Goal: Check status: Check status

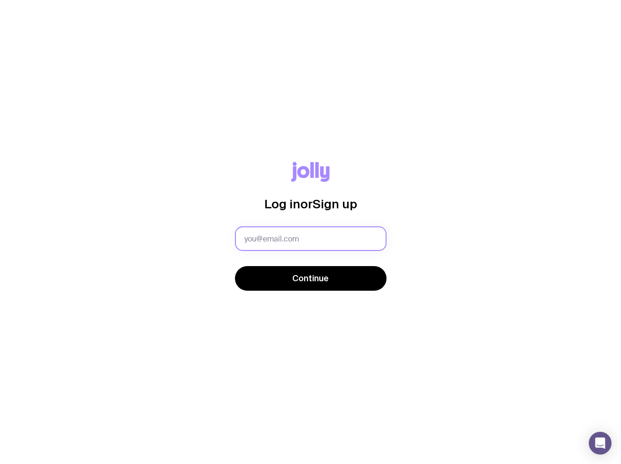
drag, startPoint x: 371, startPoint y: 235, endPoint x: 374, endPoint y: 243, distance: 8.1
click at [0, 464] on com-1password-button at bounding box center [0, 464] width 0 height 0
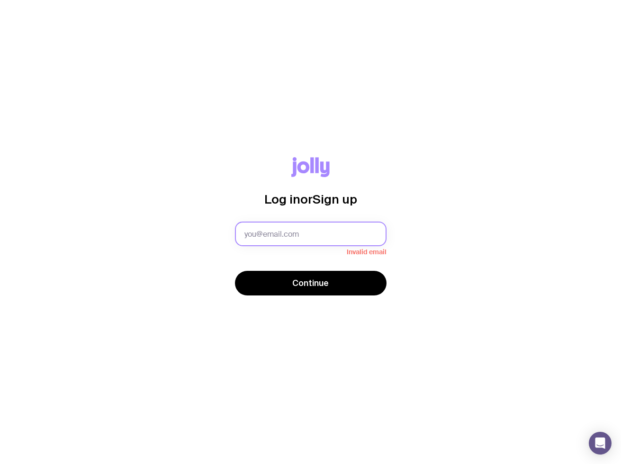
drag, startPoint x: 372, startPoint y: 234, endPoint x: 371, endPoint y: 224, distance: 9.5
click at [0, 464] on com-1password-button at bounding box center [0, 464] width 0 height 0
drag, startPoint x: 139, startPoint y: 289, endPoint x: 164, endPoint y: 285, distance: 25.3
click at [141, 288] on div "Log in or Sign up Invalid email Continue" at bounding box center [311, 232] width 576 height 150
click at [297, 231] on input "text" at bounding box center [311, 234] width 152 height 25
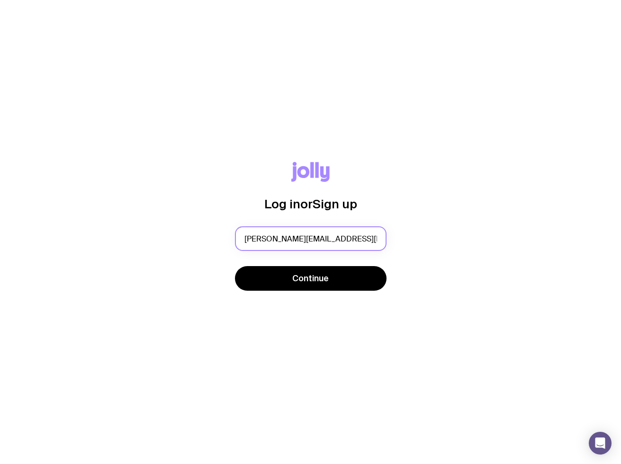
type input "[PERSON_NAME][EMAIL_ADDRESS][PERSON_NAME][DOMAIN_NAME]"
drag, startPoint x: 475, startPoint y: 287, endPoint x: 444, endPoint y: 289, distance: 31.3
click at [475, 287] on div "Log in or Sign up [PERSON_NAME][EMAIL_ADDRESS][PERSON_NAME][DOMAIN_NAME] Contin…" at bounding box center [311, 232] width 576 height 140
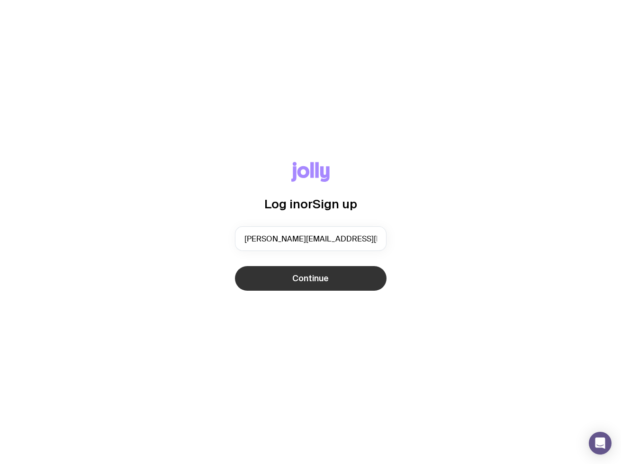
click at [328, 276] on span "Continue" at bounding box center [310, 278] width 36 height 11
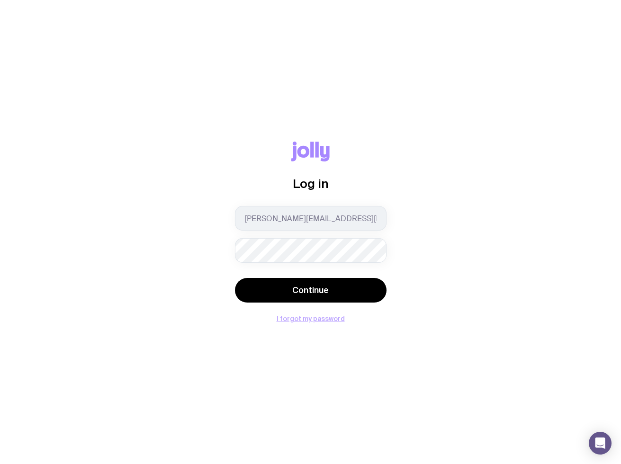
click at [318, 321] on button "I forgot my password" at bounding box center [311, 319] width 68 height 8
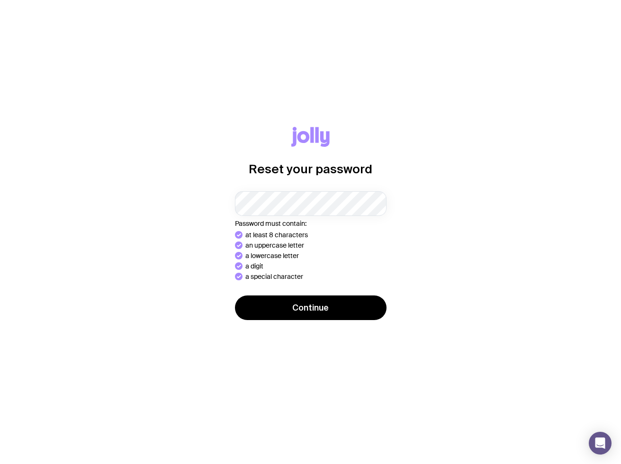
click at [203, 171] on div "Reset your password Password must contain: at least 8 characters an uppercase l…" at bounding box center [311, 232] width 576 height 210
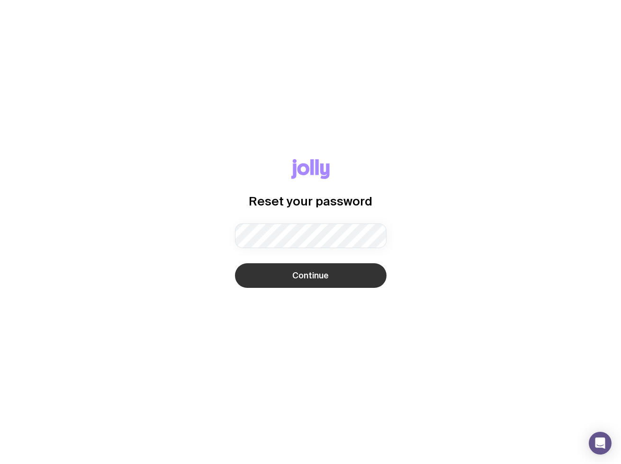
click at [331, 271] on button "Continue" at bounding box center [311, 275] width 152 height 25
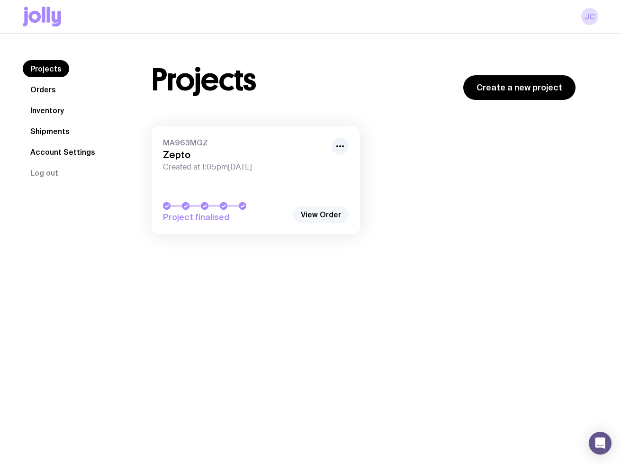
click at [322, 218] on link "View Order" at bounding box center [320, 214] width 55 height 17
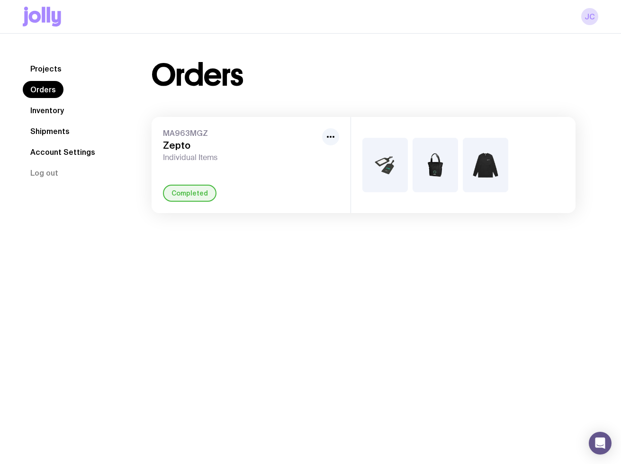
click at [275, 147] on h3 "Zepto" at bounding box center [240, 145] width 155 height 11
drag, startPoint x: 205, startPoint y: 192, endPoint x: 155, endPoint y: 178, distance: 51.3
click at [205, 192] on div "Completed" at bounding box center [190, 193] width 54 height 17
drag, startPoint x: 454, startPoint y: 174, endPoint x: 435, endPoint y: 176, distance: 18.6
click at [454, 174] on img at bounding box center [435, 165] width 45 height 54
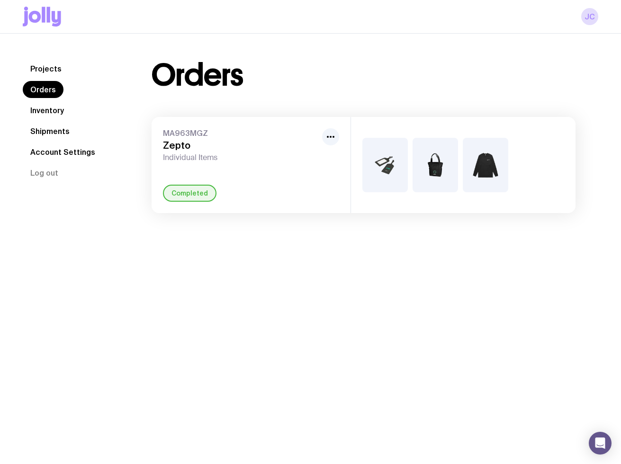
drag, startPoint x: 438, startPoint y: 176, endPoint x: 309, endPoint y: 322, distance: 195.0
click at [438, 176] on img at bounding box center [435, 165] width 45 height 54
drag, startPoint x: 309, startPoint y: 322, endPoint x: 307, endPoint y: 219, distance: 102.8
click at [308, 321] on div "Projects Orders Inventory Shipments Account Settings Log out Projects Orders In…" at bounding box center [310, 266] width 621 height 464
click at [307, 173] on div "MA963MGZ Zepto Individual Items Completed" at bounding box center [251, 165] width 199 height 96
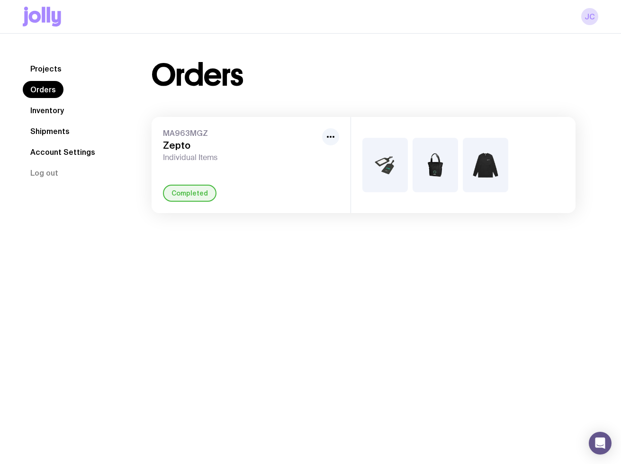
click at [307, 173] on div "MA963MGZ Zepto Individual Items Completed" at bounding box center [251, 165] width 199 height 96
click at [336, 135] on icon "button" at bounding box center [330, 136] width 11 height 11
click at [343, 251] on div "Projects Orders Inventory Shipments Account Settings Log out Projects Orders In…" at bounding box center [310, 266] width 621 height 464
click at [54, 109] on link "Inventory" at bounding box center [47, 110] width 49 height 17
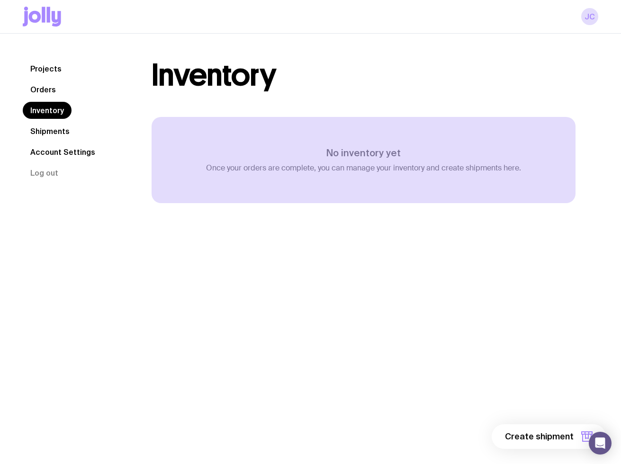
click at [48, 132] on link "Shipments" at bounding box center [50, 131] width 54 height 17
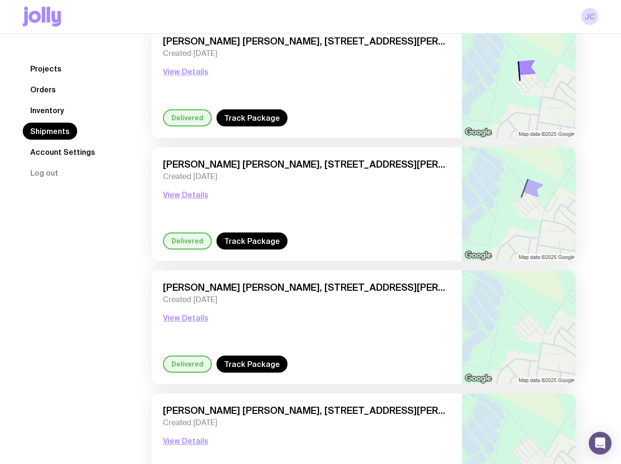
scroll to position [788, 0]
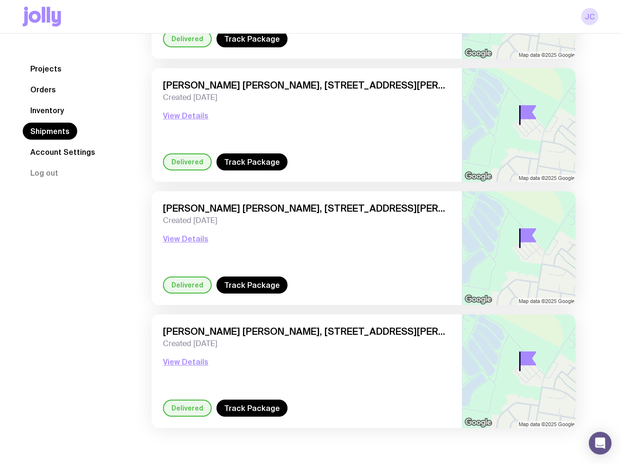
click at [338, 387] on div "Jackson Calverley, Level G 36 Parkes Ave, Byron Bay 2481 NSW, Australia Created…" at bounding box center [307, 363] width 288 height 74
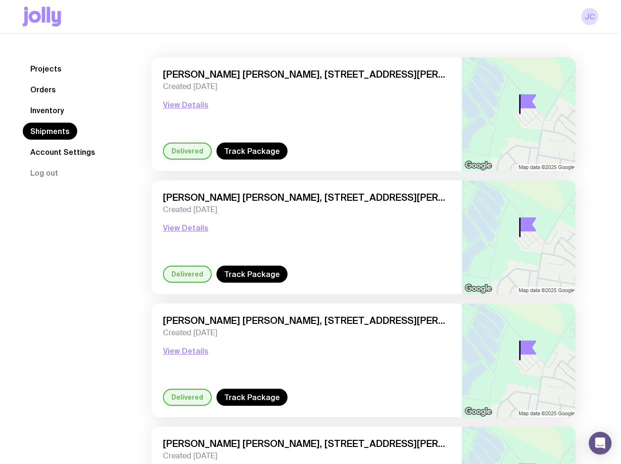
scroll to position [0, 0]
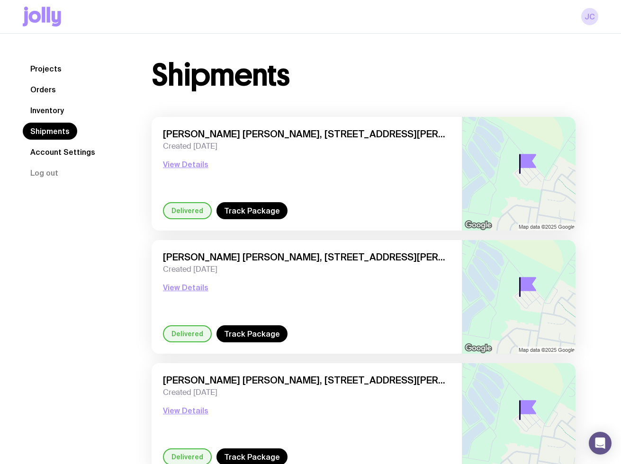
drag, startPoint x: 319, startPoint y: 195, endPoint x: 322, endPoint y: 237, distance: 42.7
click at [319, 195] on div "Jackson Calverley, Level G 36 Parkes Ave, Byron Bay 2481 NSW, Australia Created…" at bounding box center [307, 165] width 288 height 74
click at [320, 265] on span "Created 18 days ago" at bounding box center [307, 269] width 288 height 9
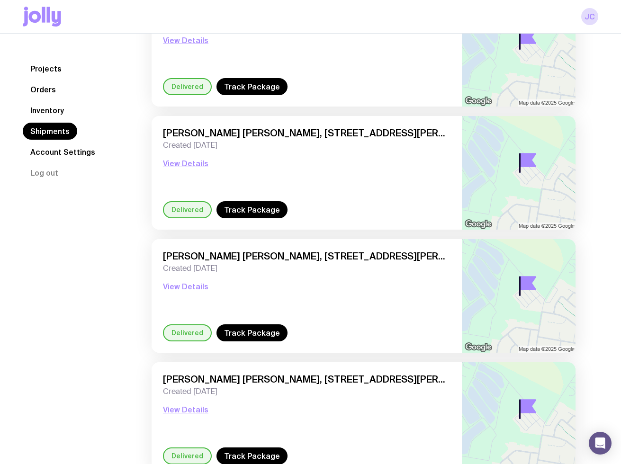
click at [321, 266] on span "Created 18 days ago" at bounding box center [307, 268] width 288 height 9
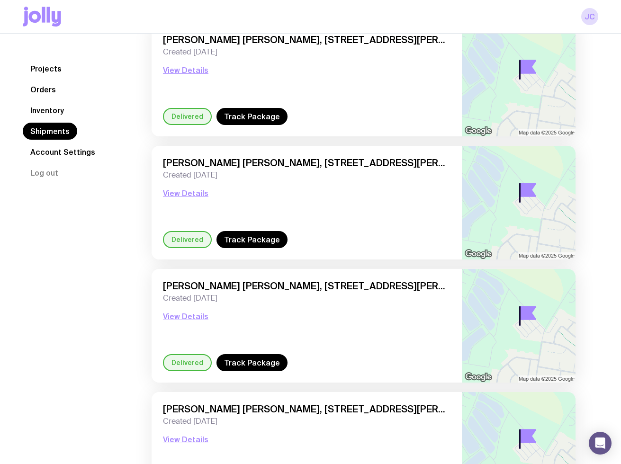
click at [330, 299] on span "Created 18 days ago" at bounding box center [307, 298] width 288 height 9
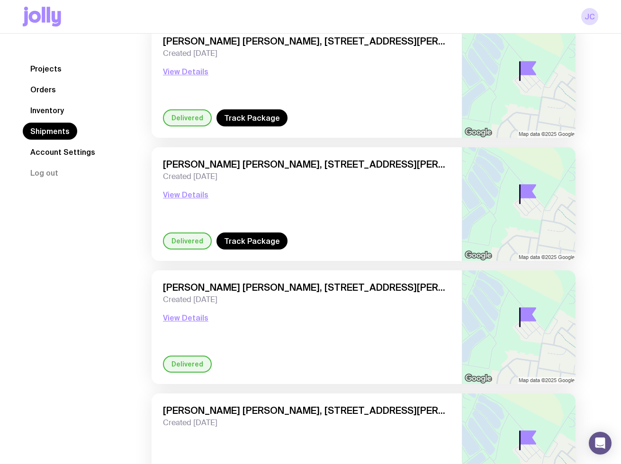
click at [355, 350] on div "Jackson Calverley, Level G 36 Parkes Ave, Byron Bay 2481 NSW, Australia Created…" at bounding box center [307, 319] width 288 height 74
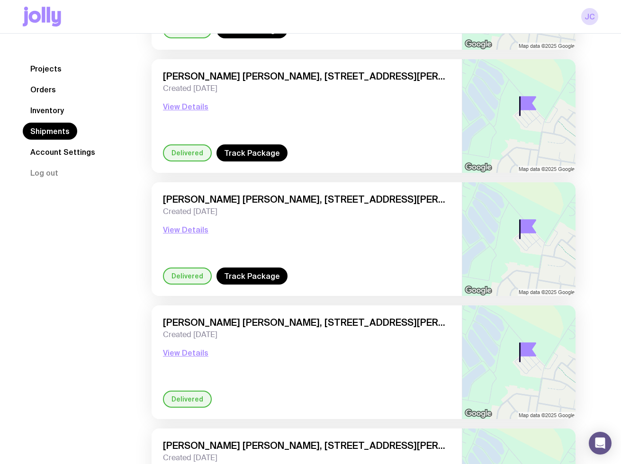
click at [355, 350] on div "Jackson Calverley, Level G 36 Parkes Ave, Byron Bay 2481 NSW, Australia Created…" at bounding box center [307, 354] width 288 height 74
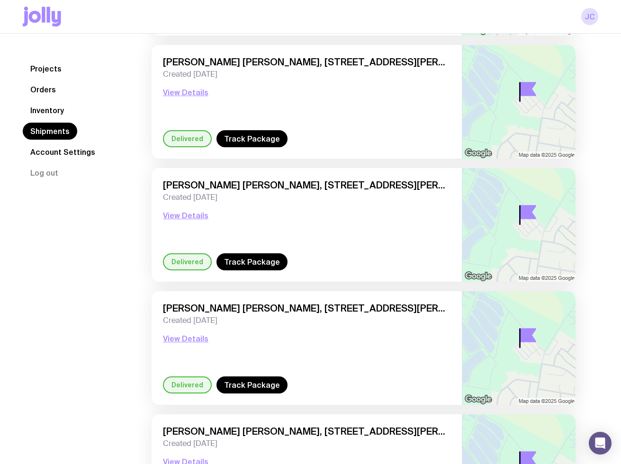
click at [358, 352] on div "Jackson Calverley, Level G 36 Parkes Ave, Byron Bay 2481 NSW, Australia Created…" at bounding box center [307, 340] width 288 height 74
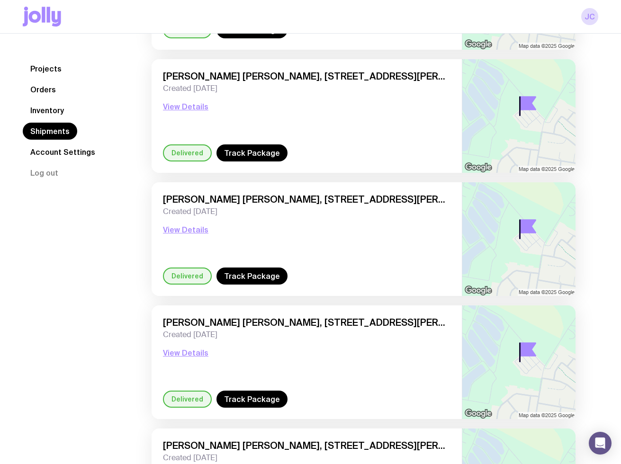
click at [358, 352] on div "Jackson Calverley, Level G 36 Parkes Ave, Byron Bay 2481 NSW, Australia Created…" at bounding box center [307, 354] width 288 height 74
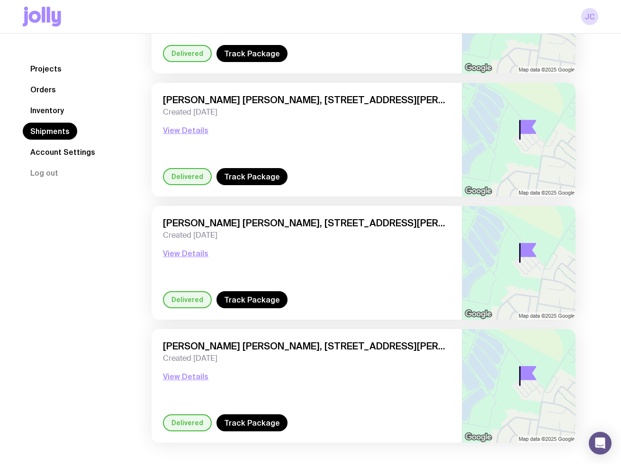
click at [358, 352] on div "Jackson Calverley, Level G 36 Parkes Ave, Byron Bay 2481 NSW, Australia Created…" at bounding box center [307, 378] width 288 height 74
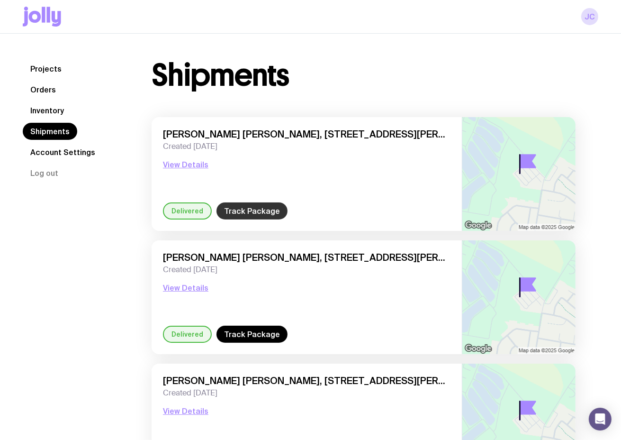
click at [231, 215] on link "Track Package" at bounding box center [252, 210] width 71 height 17
click at [264, 336] on link "Track Package" at bounding box center [252, 333] width 71 height 17
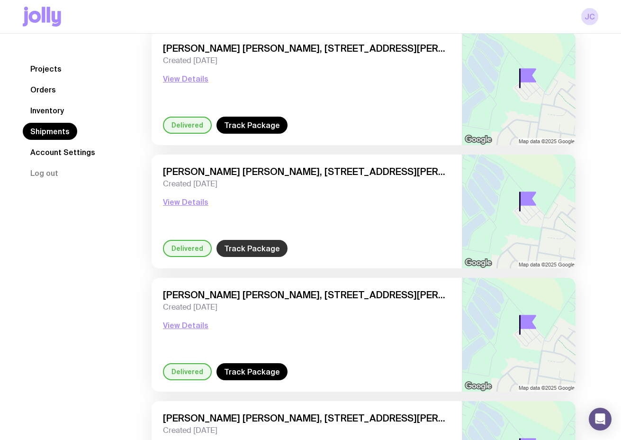
scroll to position [86, 0]
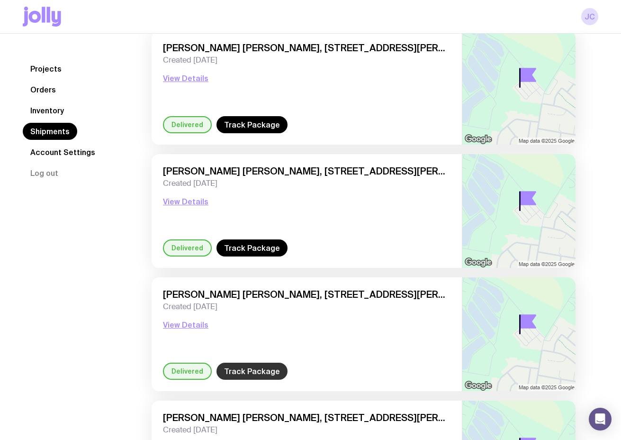
click at [253, 365] on link "Track Package" at bounding box center [252, 370] width 71 height 17
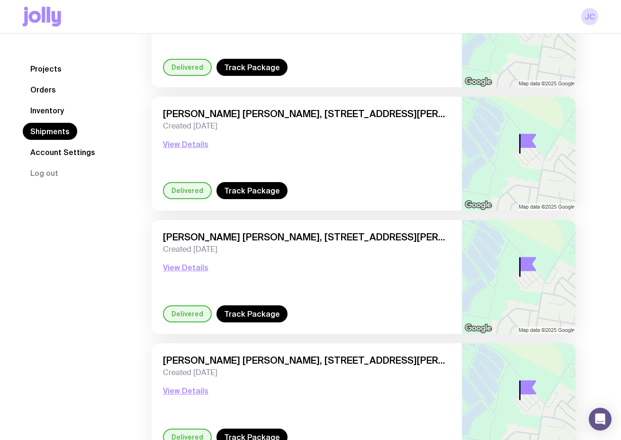
scroll to position [270, 0]
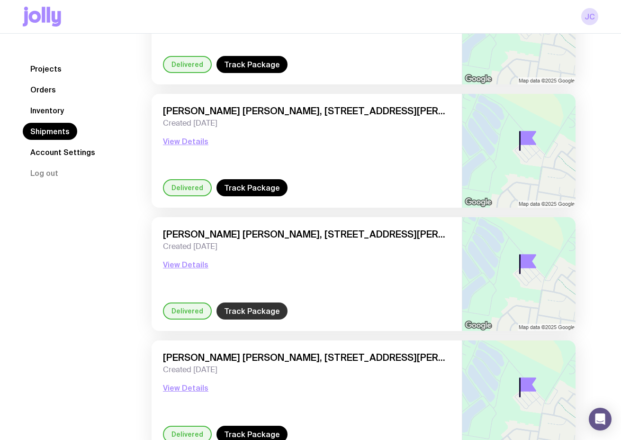
click at [255, 306] on link "Track Package" at bounding box center [252, 310] width 71 height 17
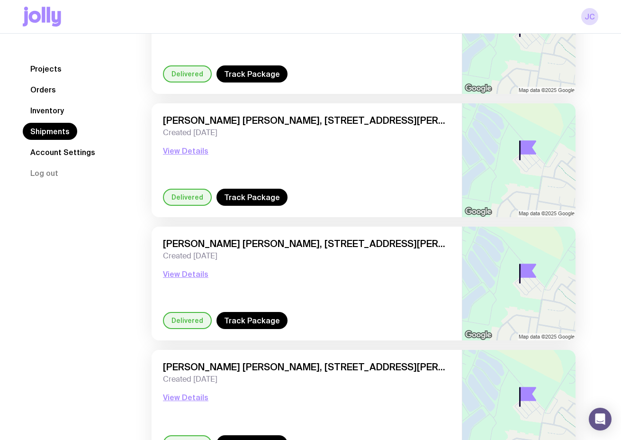
scroll to position [385, 0]
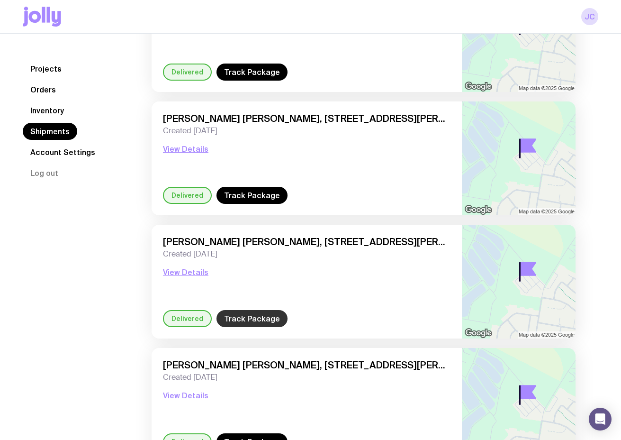
click at [248, 318] on link "Track Package" at bounding box center [252, 318] width 71 height 17
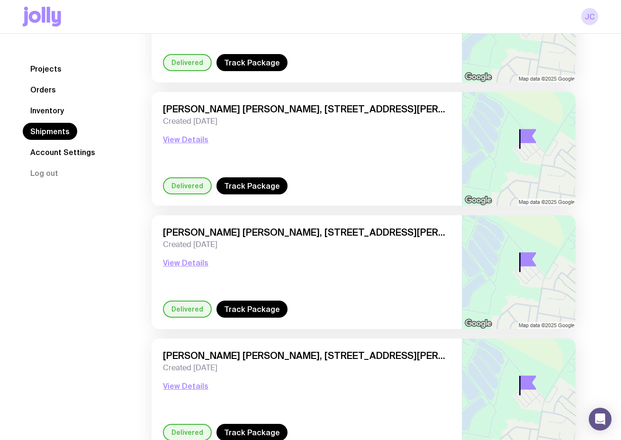
scroll to position [640, 0]
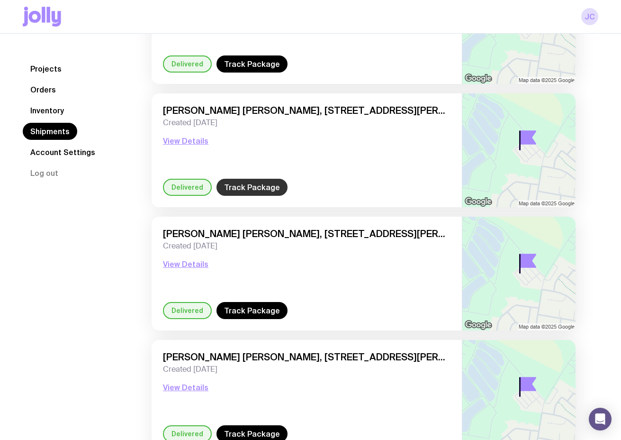
click at [236, 184] on link "Track Package" at bounding box center [252, 187] width 71 height 17
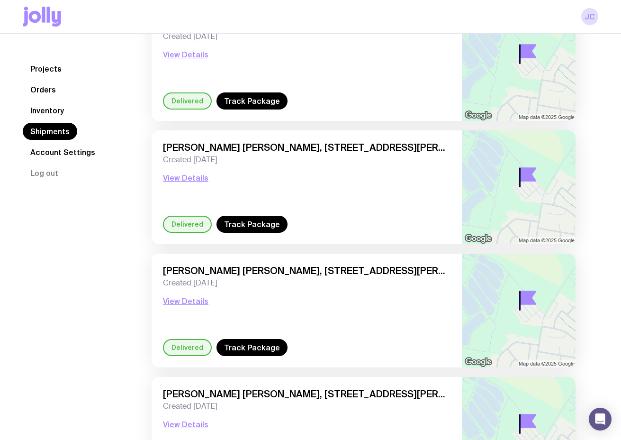
scroll to position [727, 0]
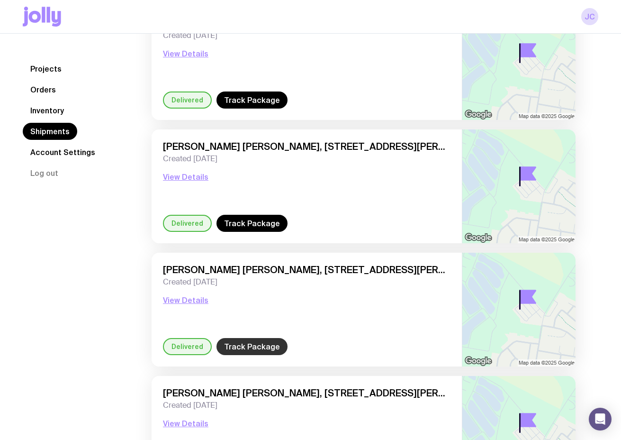
click at [265, 353] on link "Track Package" at bounding box center [252, 346] width 71 height 17
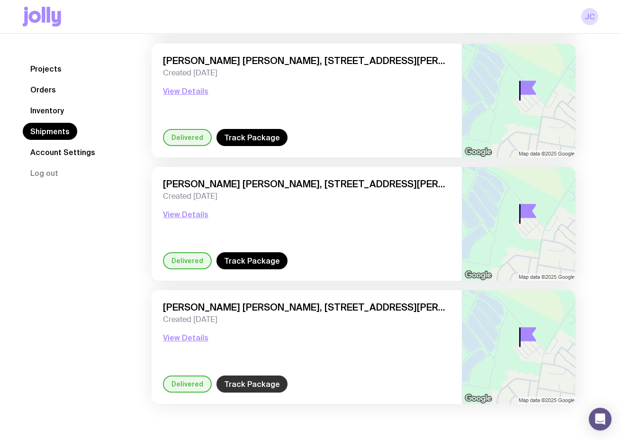
click at [249, 382] on link "Track Package" at bounding box center [252, 383] width 71 height 17
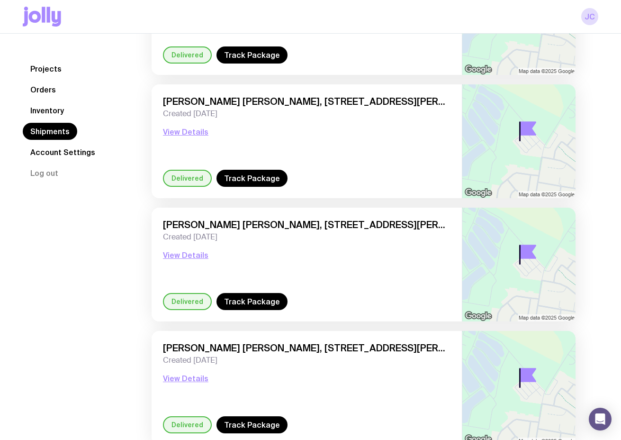
scroll to position [0, 0]
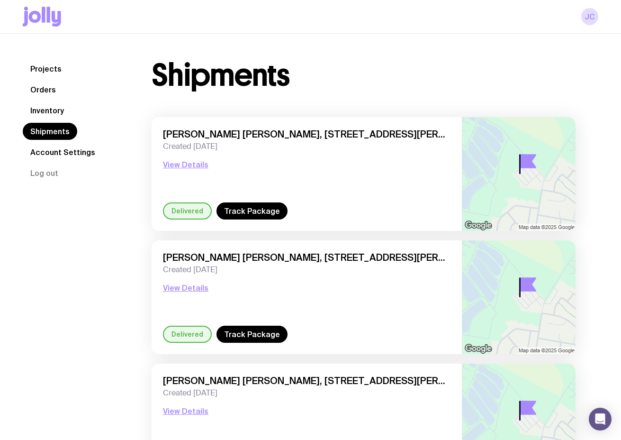
click at [46, 107] on link "Inventory" at bounding box center [47, 110] width 49 height 17
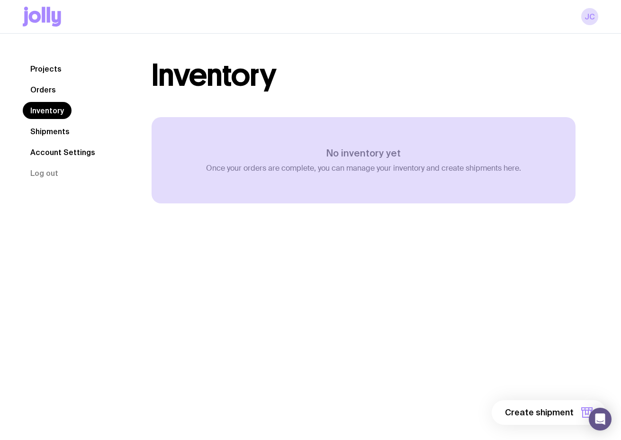
click at [34, 84] on link "Orders" at bounding box center [43, 89] width 41 height 17
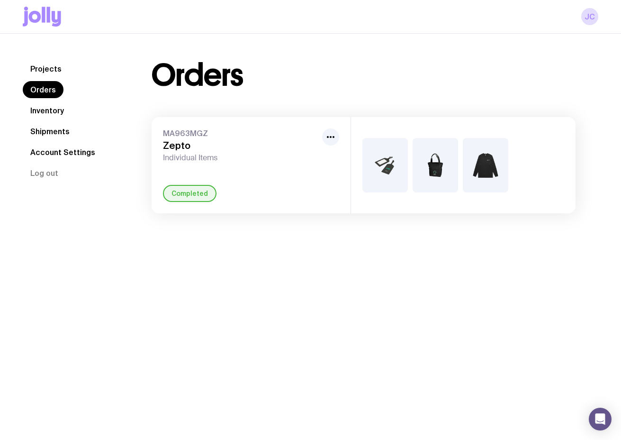
click at [324, 173] on div "MA963MGZ Zepto Individual Items Completed" at bounding box center [251, 165] width 199 height 96
click at [48, 64] on link "Projects" at bounding box center [46, 68] width 46 height 17
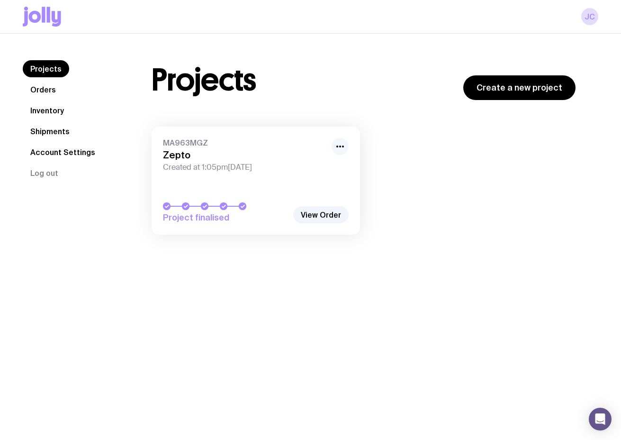
click at [338, 142] on icon "button" at bounding box center [340, 146] width 11 height 11
click at [336, 109] on div "Projects Create a new project MA963MGZ Zepto Created at 1:05pm, Mon 16th Jun 20…" at bounding box center [364, 147] width 470 height 174
click at [327, 217] on link "View Order" at bounding box center [320, 214] width 55 height 17
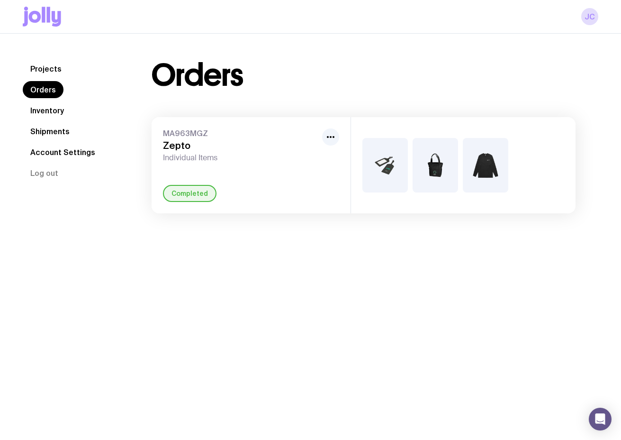
click at [50, 72] on link "Projects" at bounding box center [46, 68] width 46 height 17
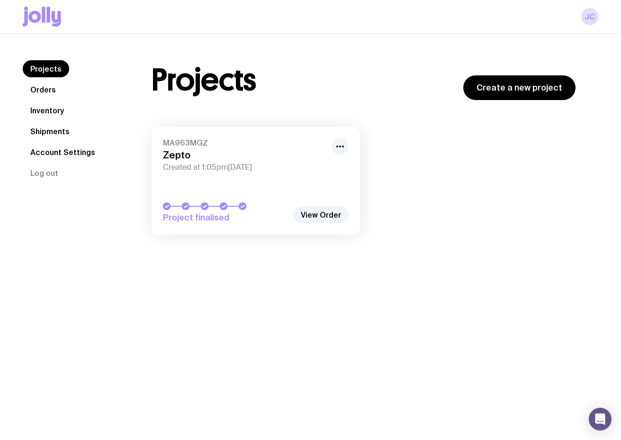
click at [236, 205] on div at bounding box center [225, 206] width 125 height 8
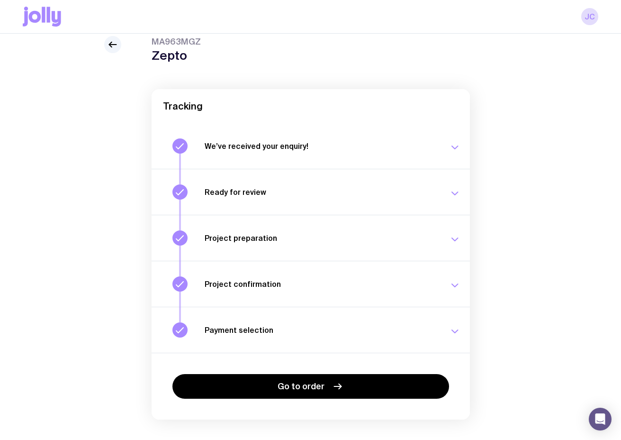
scroll to position [35, 0]
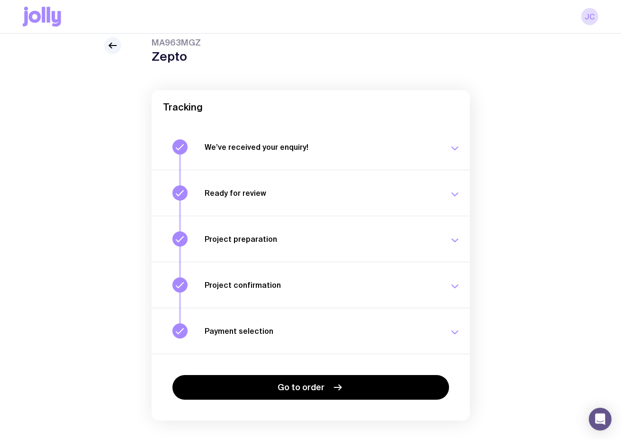
click at [454, 286] on icon "button" at bounding box center [454, 285] width 11 height 11
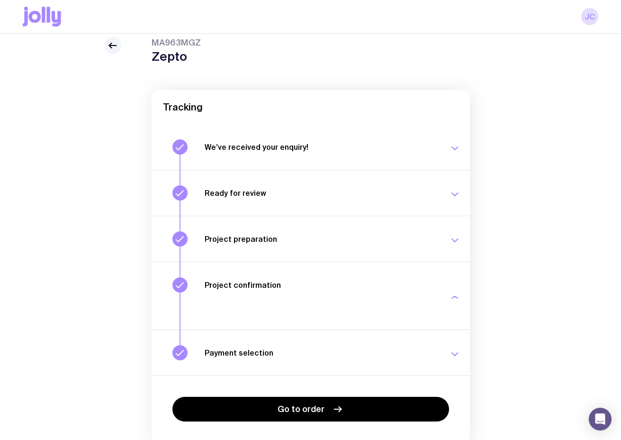
scroll to position [79, 0]
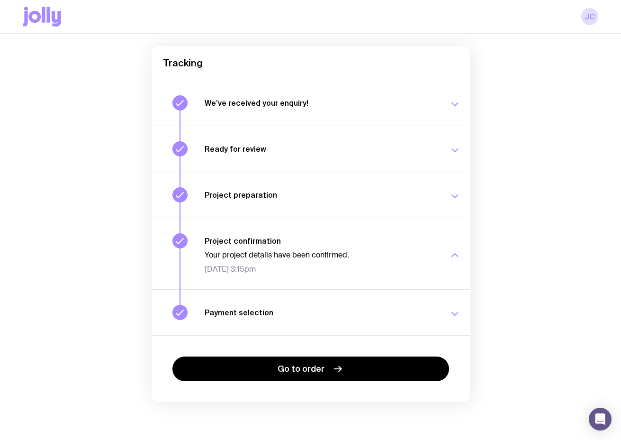
click at [454, 311] on icon "button" at bounding box center [454, 313] width 11 height 11
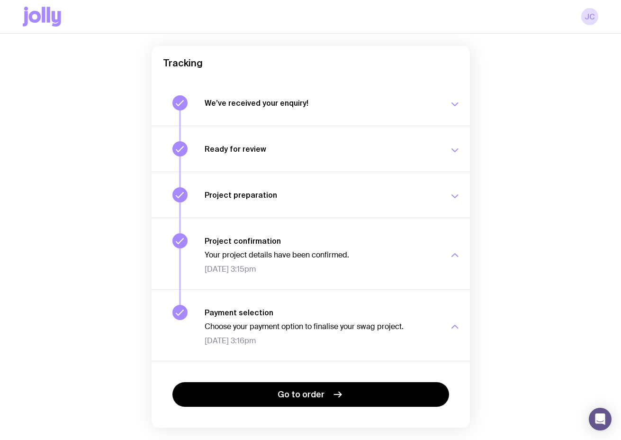
scroll to position [104, 0]
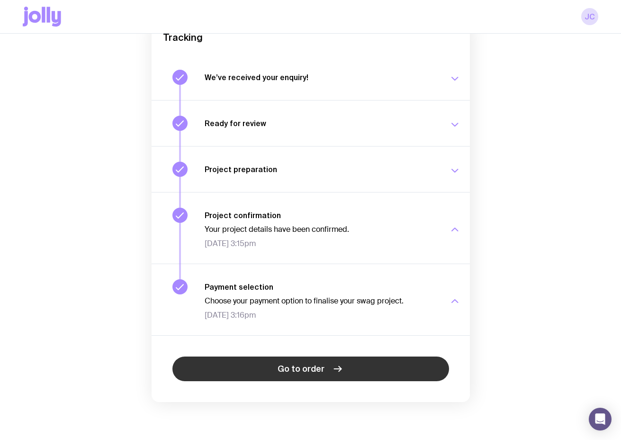
click at [362, 373] on link "Go to order" at bounding box center [310, 368] width 277 height 25
